Goal: Navigation & Orientation: Find specific page/section

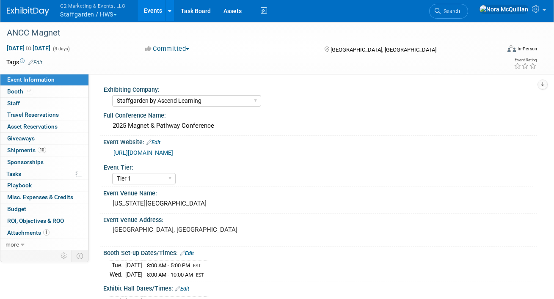
select select "Staffgarden by Ascend Learning"
select select "Tier 1"
select select "No"
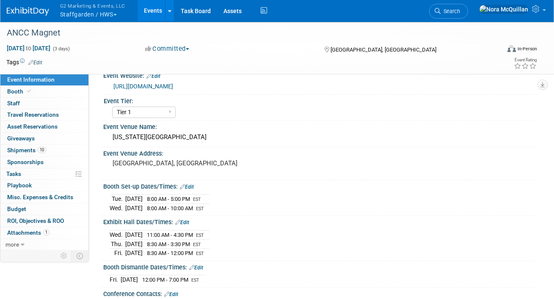
drag, startPoint x: 0, startPoint y: 0, endPoint x: 82, endPoint y: 11, distance: 82.4
click at [82, 11] on button "G2 Marketing & Events, LLC Staffgarden / HWS" at bounding box center [97, 11] width 77 height 22
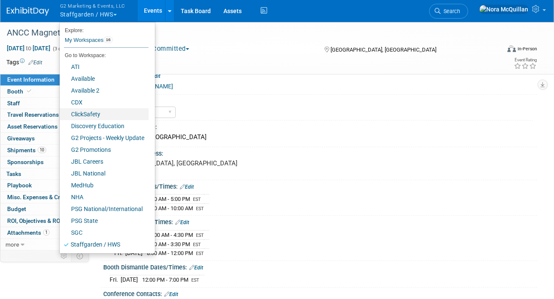
click at [81, 115] on link "ClickSafety" at bounding box center [104, 114] width 89 height 12
